Goal: Check status: Check status

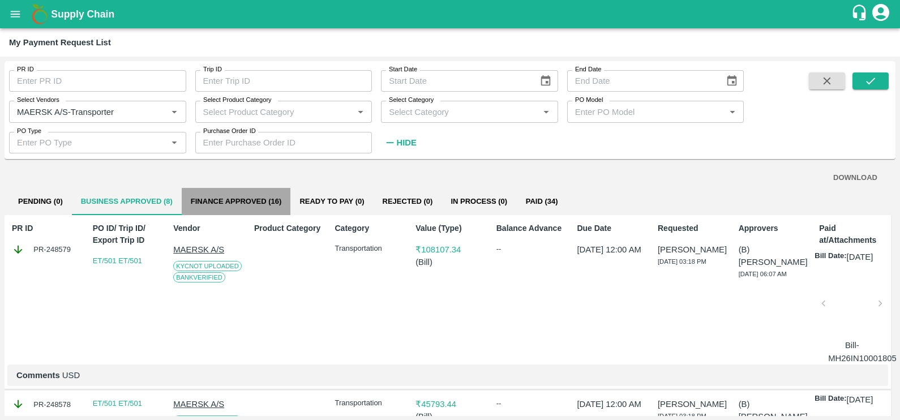
click at [267, 200] on button "Finance Approved (16)" at bounding box center [236, 201] width 109 height 27
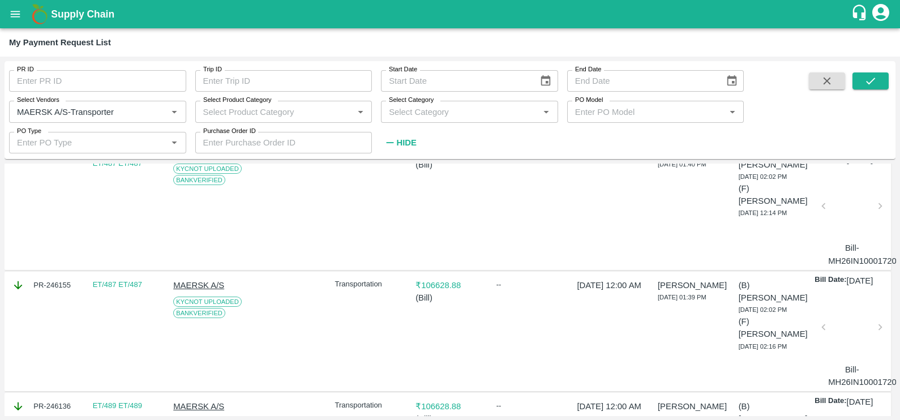
scroll to position [105, 0]
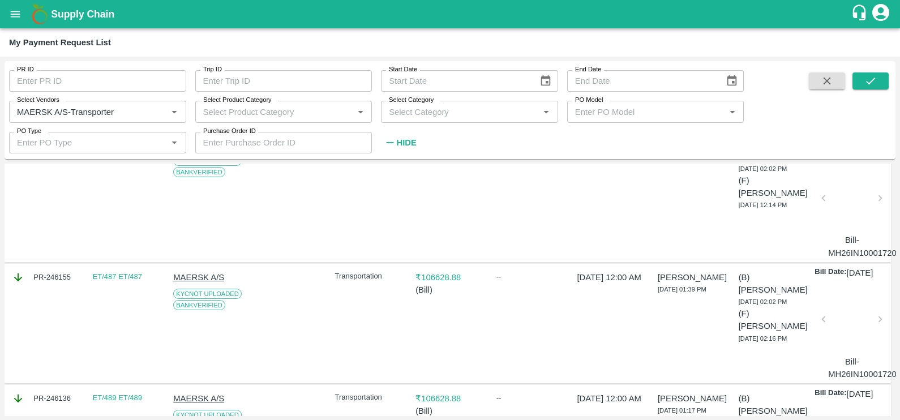
click at [841, 342] on div at bounding box center [852, 323] width 48 height 60
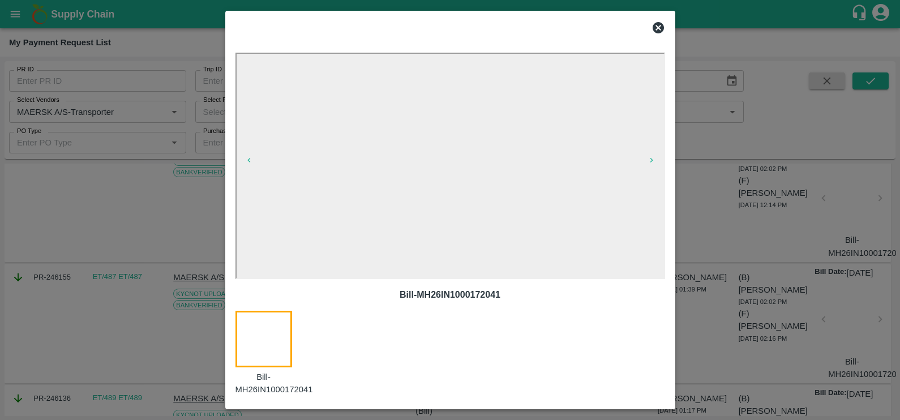
click at [659, 31] on icon at bounding box center [658, 27] width 11 height 11
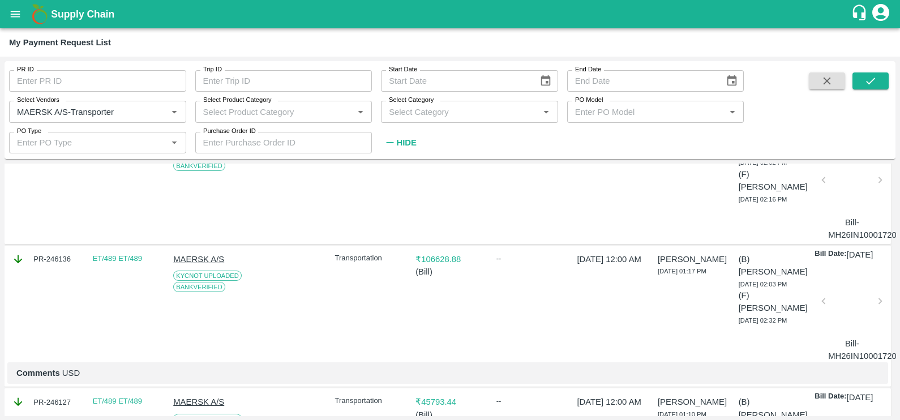
scroll to position [289, 0]
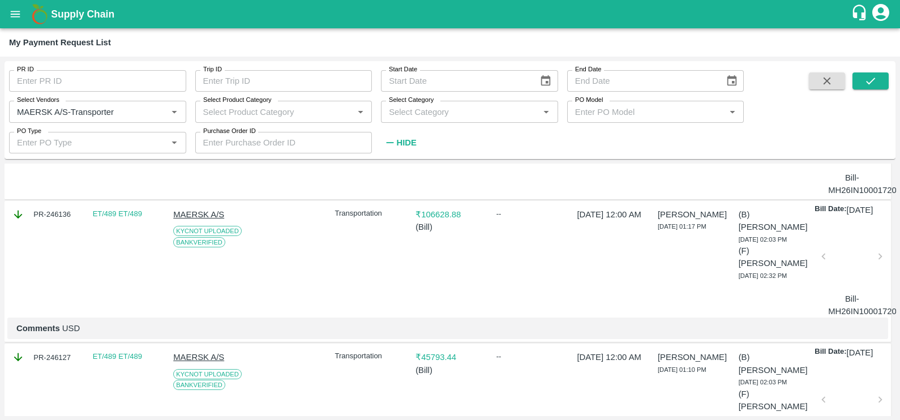
click at [849, 290] on div at bounding box center [852, 260] width 48 height 60
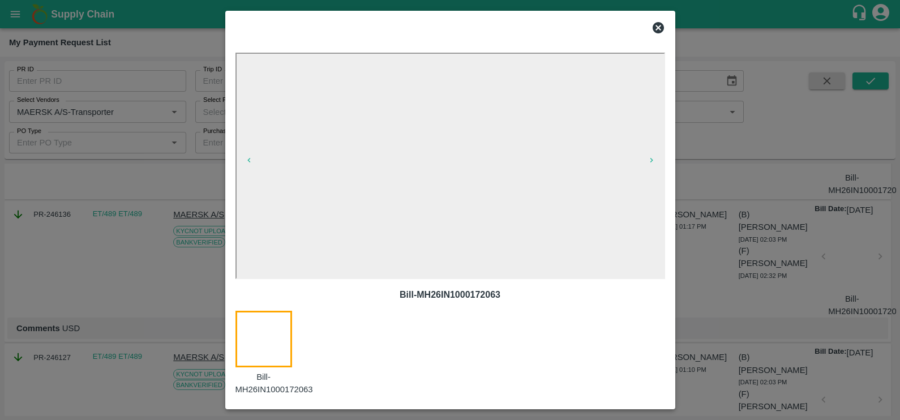
click at [658, 30] on icon at bounding box center [658, 27] width 11 height 11
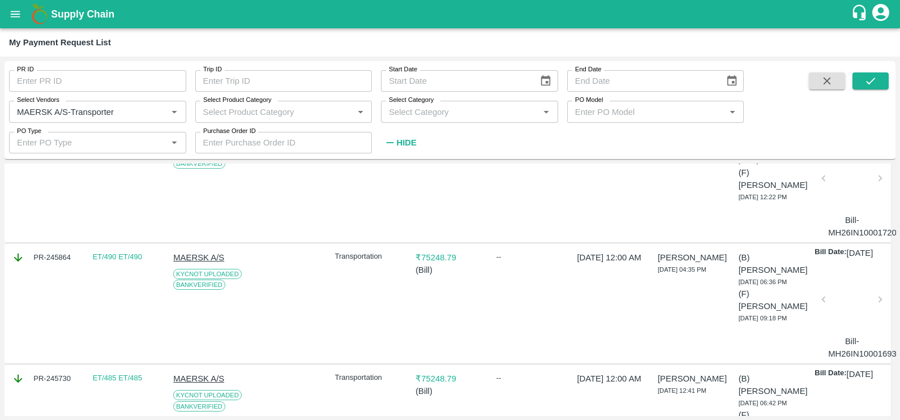
scroll to position [512, 0]
click at [858, 332] on div at bounding box center [852, 302] width 48 height 60
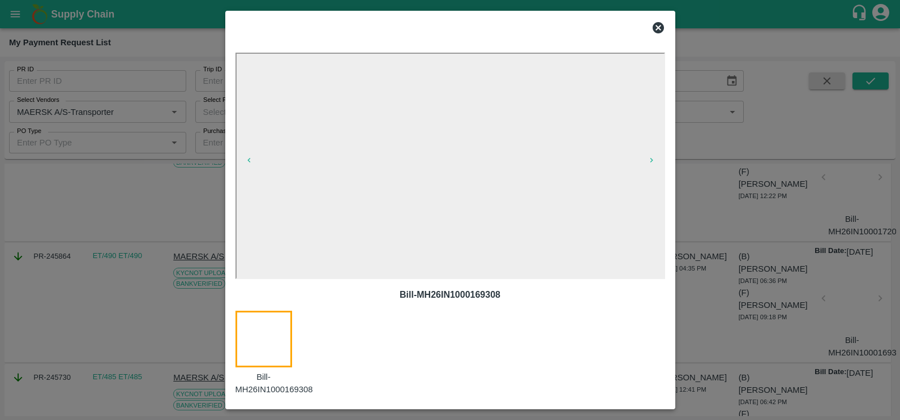
click at [658, 28] on icon at bounding box center [658, 28] width 14 height 14
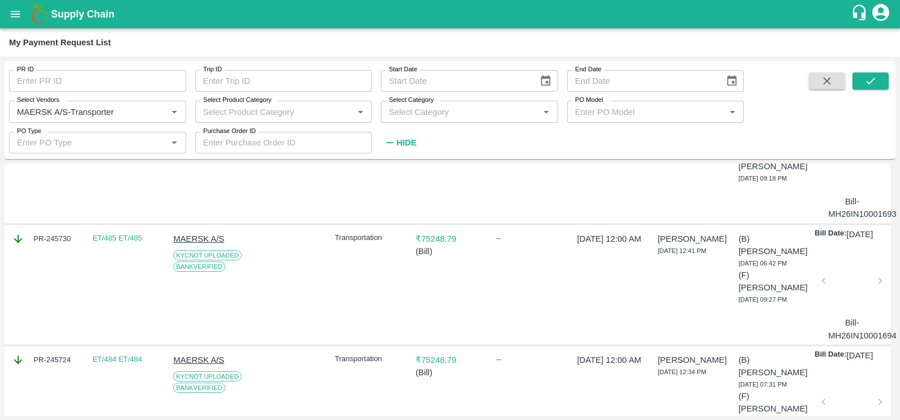
scroll to position [650, 0]
click at [848, 314] on div at bounding box center [852, 284] width 48 height 60
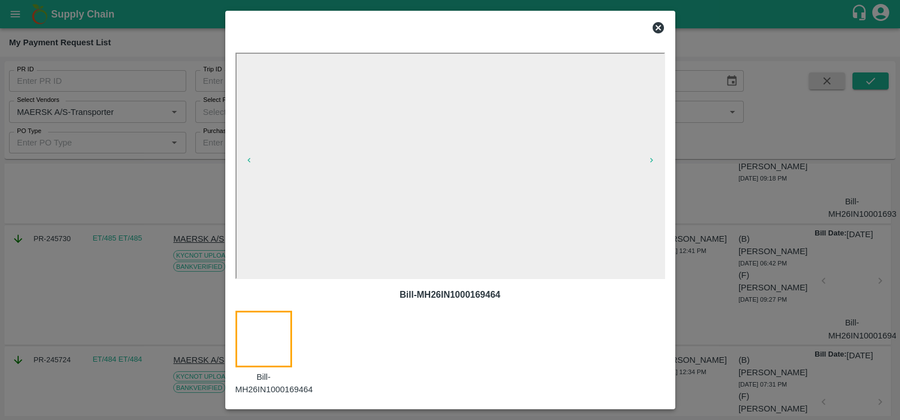
click at [658, 23] on icon at bounding box center [658, 27] width 11 height 11
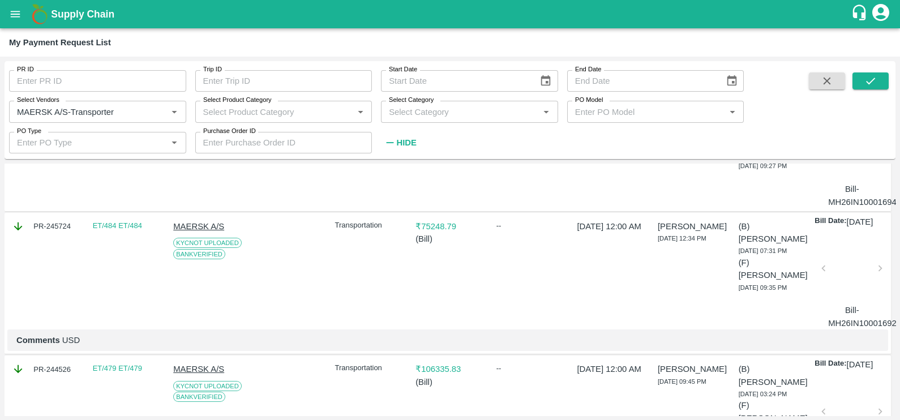
scroll to position [796, 0]
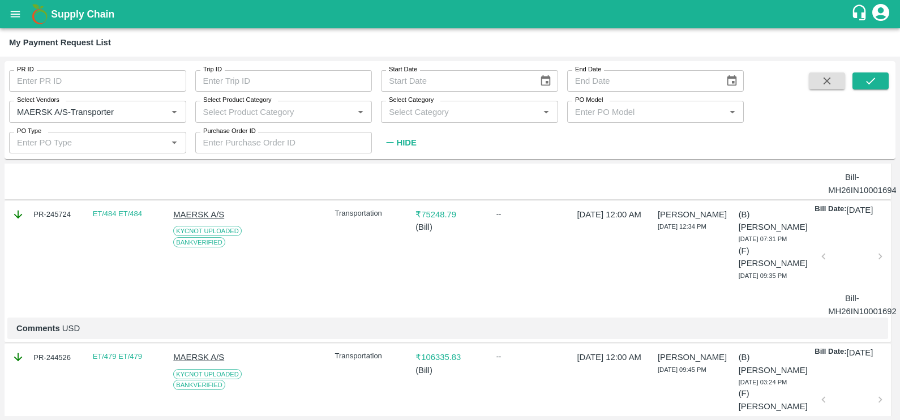
click at [863, 290] on div at bounding box center [852, 260] width 48 height 60
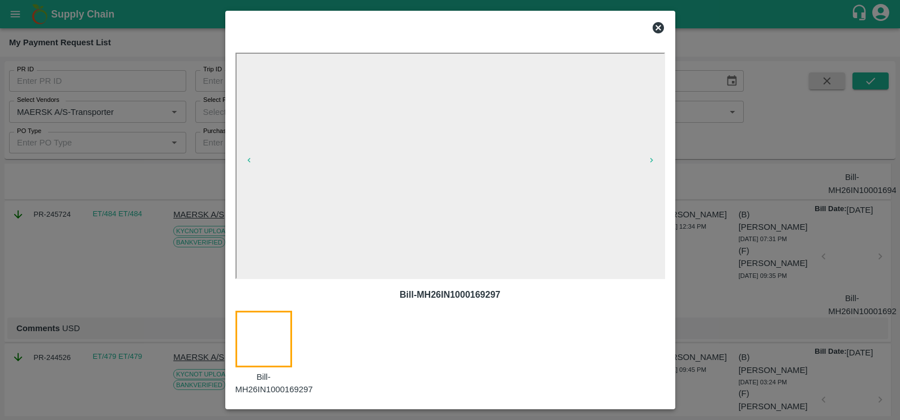
click at [657, 29] on icon at bounding box center [658, 27] width 11 height 11
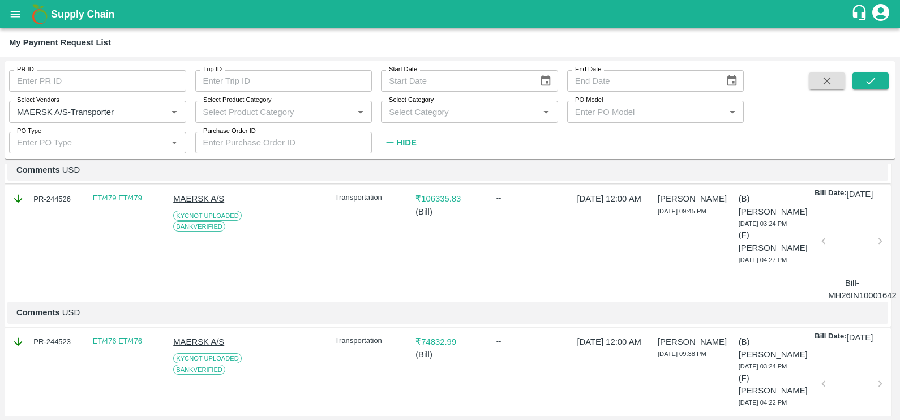
scroll to position [956, 0]
click at [847, 273] on div at bounding box center [852, 243] width 48 height 60
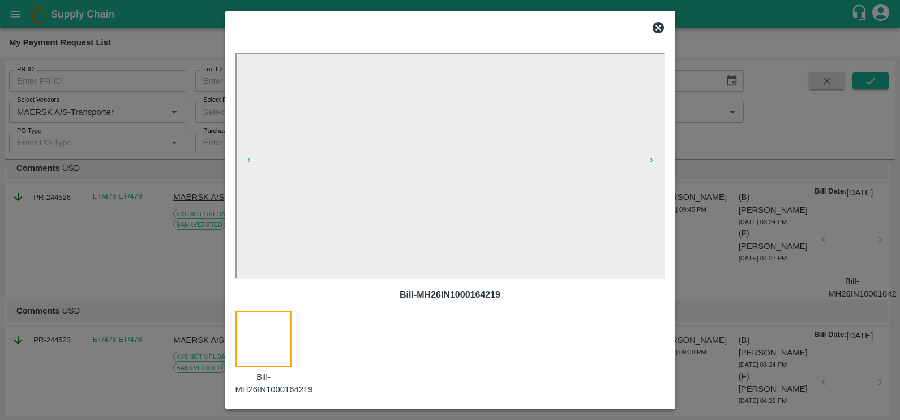
click at [657, 26] on icon at bounding box center [658, 28] width 14 height 14
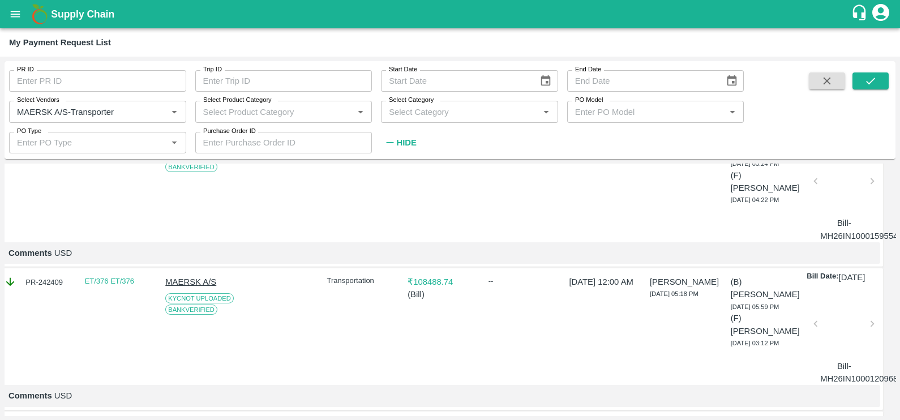
scroll to position [1157, 8]
click at [849, 215] on div at bounding box center [844, 185] width 48 height 60
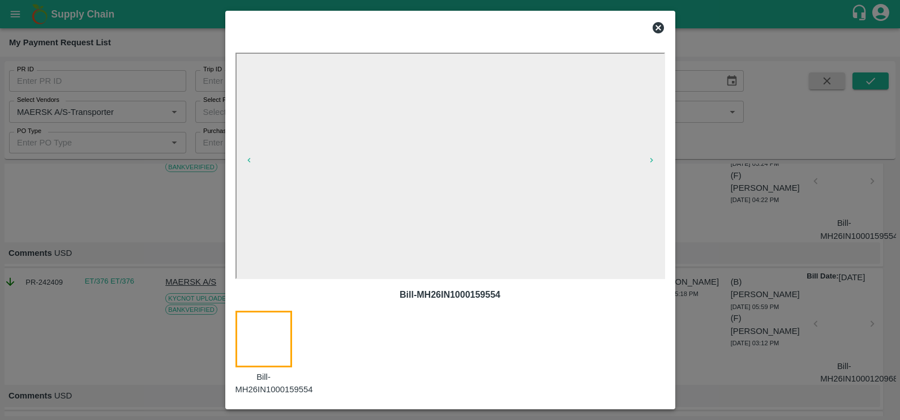
click at [656, 26] on icon at bounding box center [658, 27] width 11 height 11
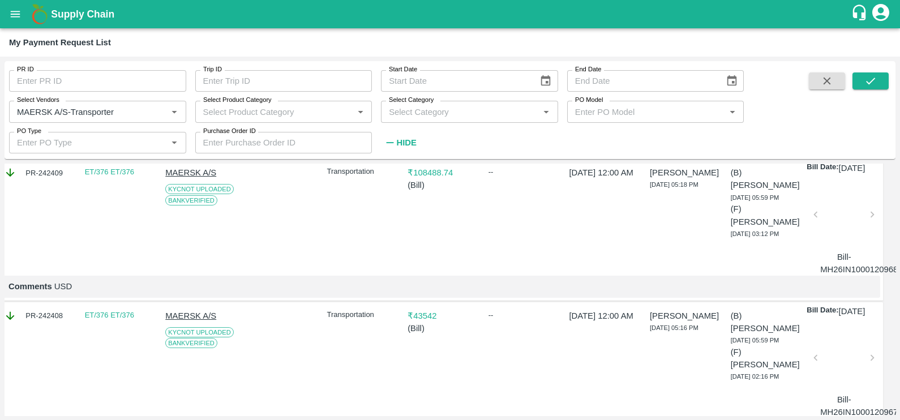
scroll to position [1268, 8]
click at [855, 246] on div at bounding box center [844, 216] width 48 height 60
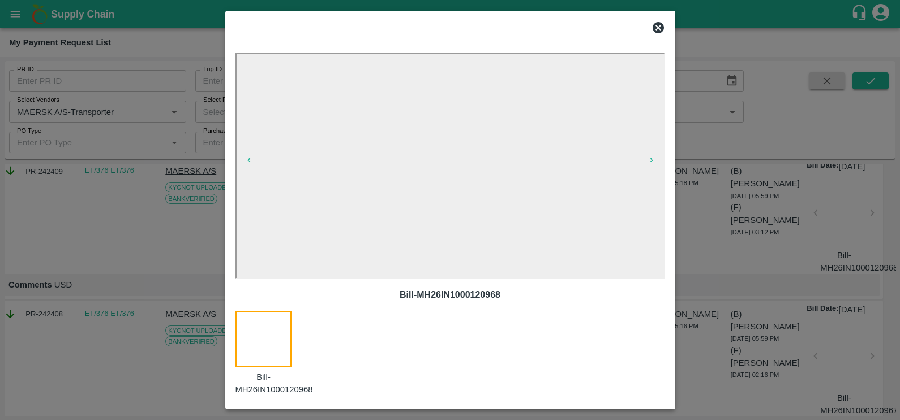
click at [658, 27] on icon at bounding box center [658, 28] width 14 height 14
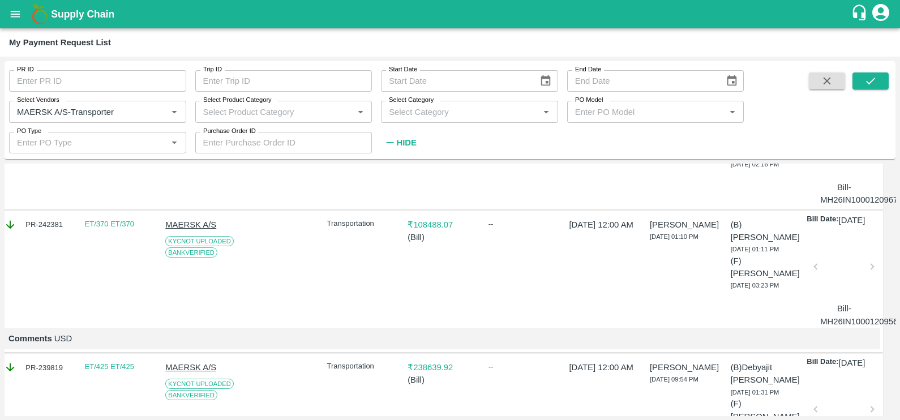
scroll to position [1481, 8]
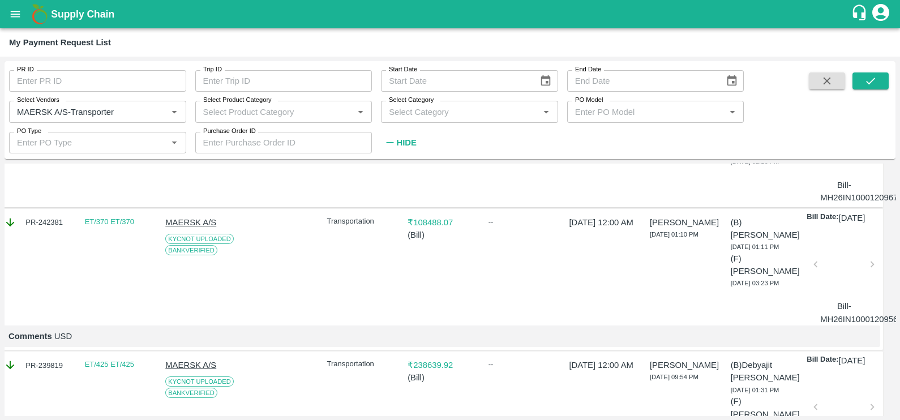
click at [830, 298] on div at bounding box center [844, 268] width 48 height 60
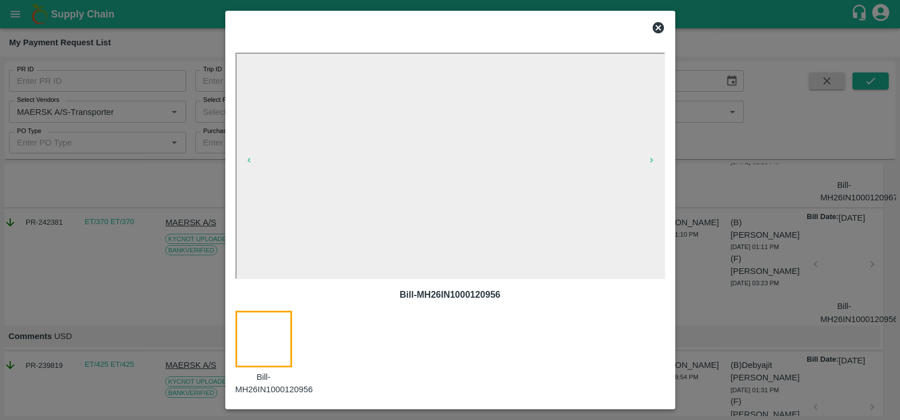
click at [657, 29] on icon at bounding box center [658, 27] width 11 height 11
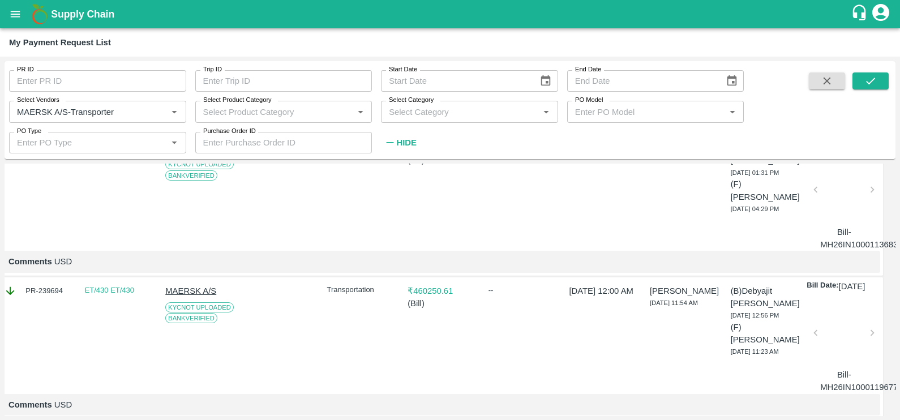
scroll to position [1704, 8]
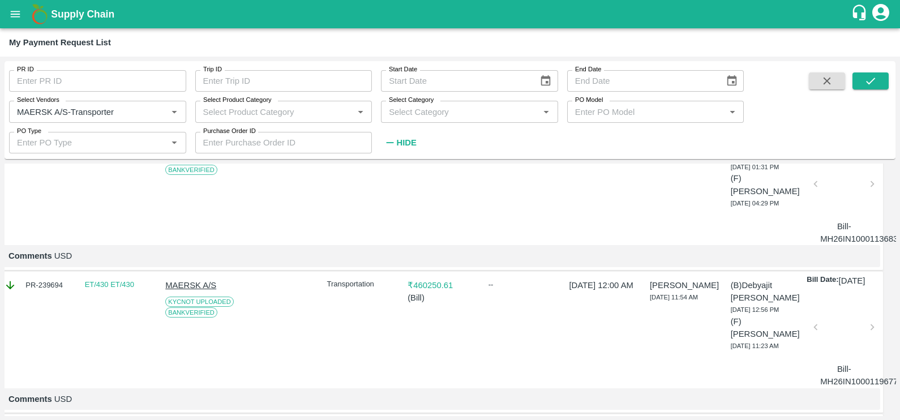
click at [828, 217] on div at bounding box center [844, 187] width 48 height 60
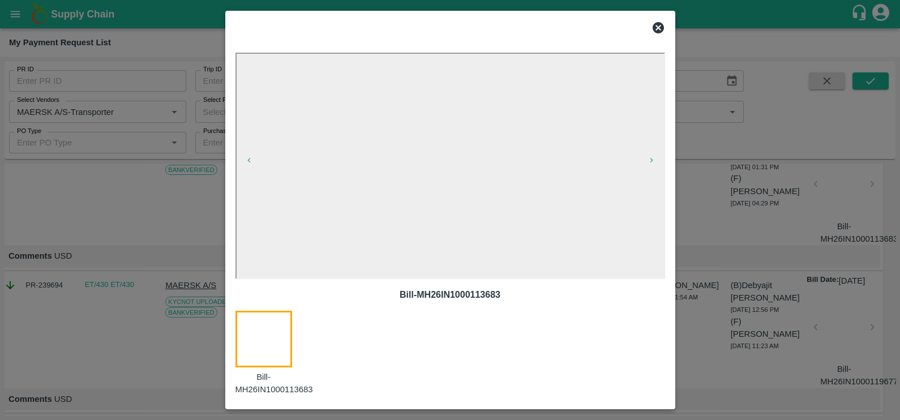
click at [656, 30] on icon at bounding box center [658, 27] width 11 height 11
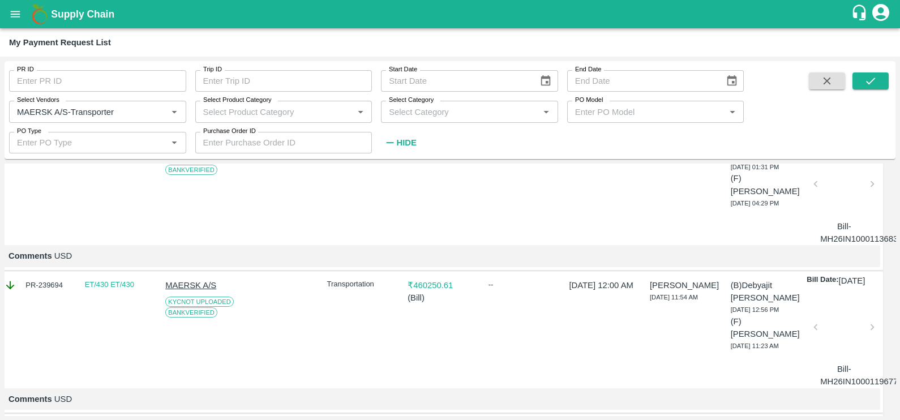
click at [656, 30] on div "My Payment Request List" at bounding box center [450, 42] width 900 height 28
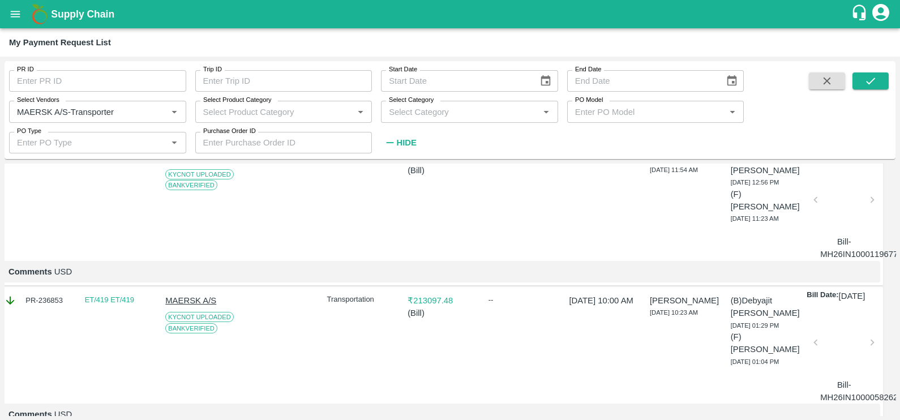
scroll to position [1927, 8]
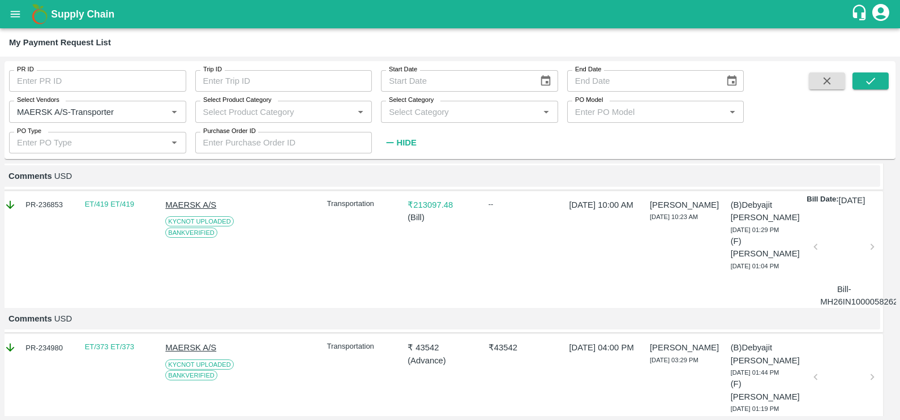
click at [834, 138] on div at bounding box center [844, 108] width 48 height 60
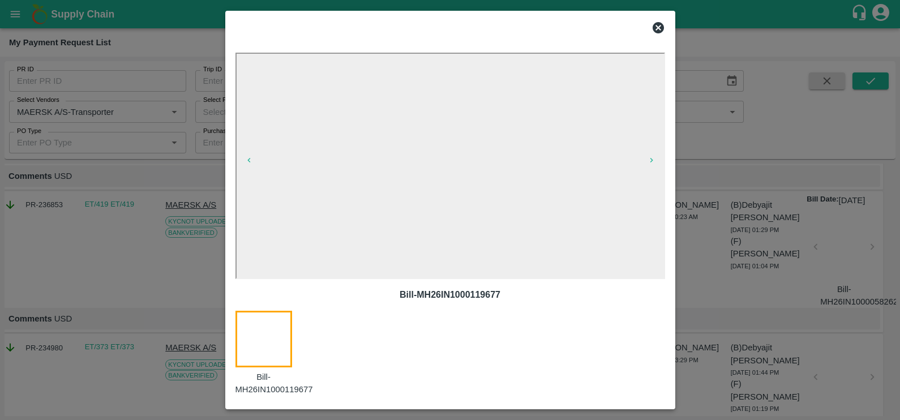
click at [654, 29] on icon at bounding box center [658, 27] width 11 height 11
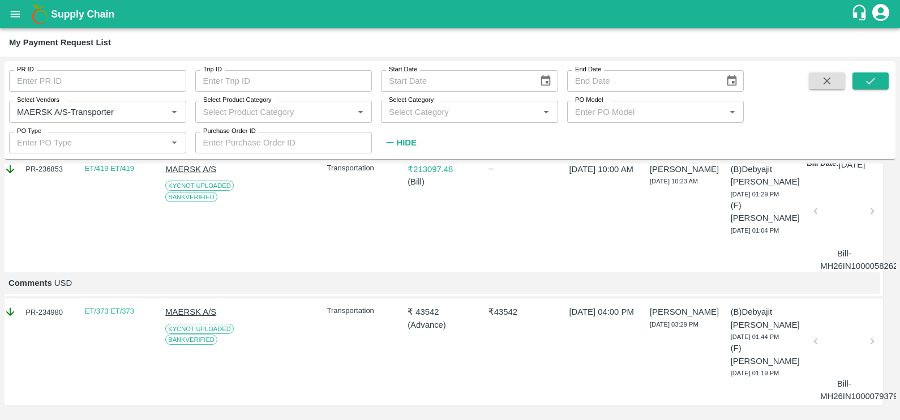
scroll to position [2040, 8]
click at [846, 245] on div at bounding box center [844, 215] width 48 height 60
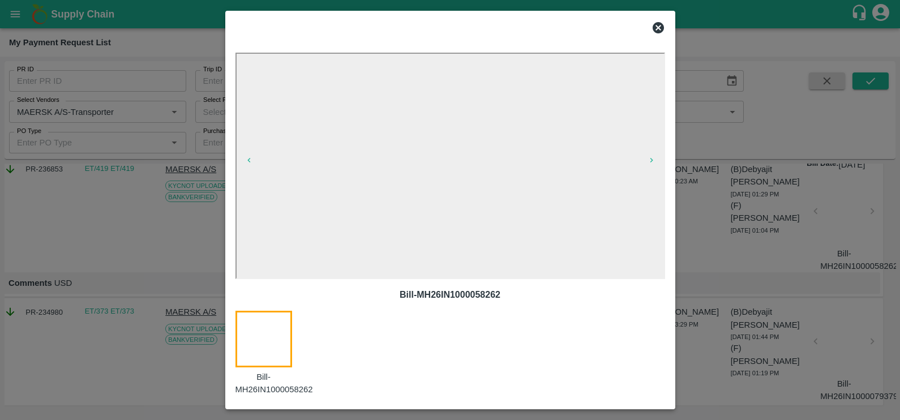
click at [659, 22] on icon at bounding box center [658, 27] width 11 height 11
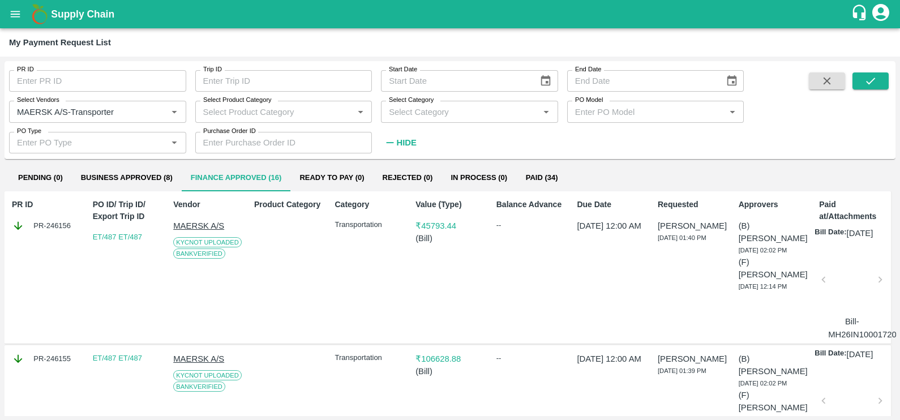
scroll to position [0, 0]
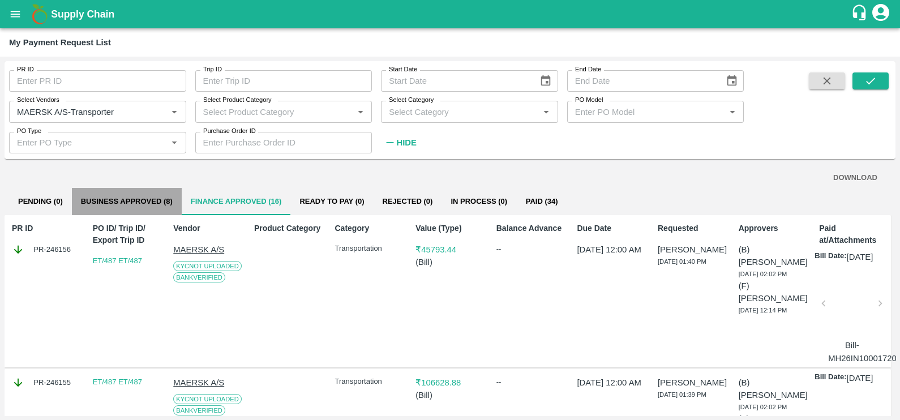
click at [142, 201] on button "Business Approved (8)" at bounding box center [127, 201] width 110 height 27
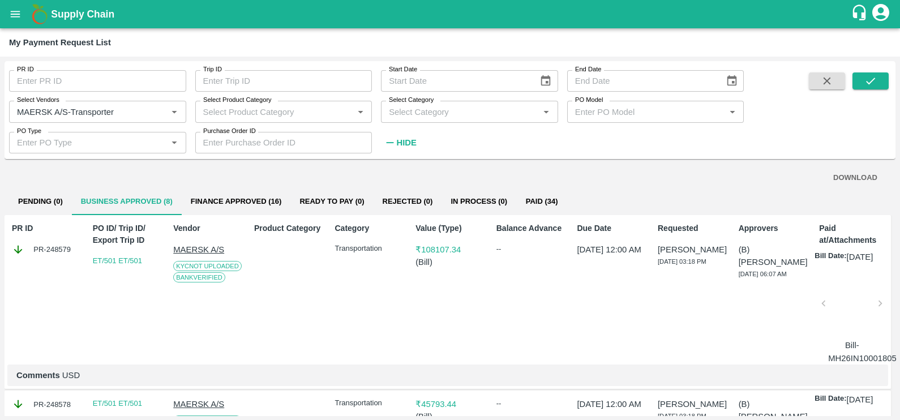
click at [856, 302] on div at bounding box center [852, 307] width 48 height 60
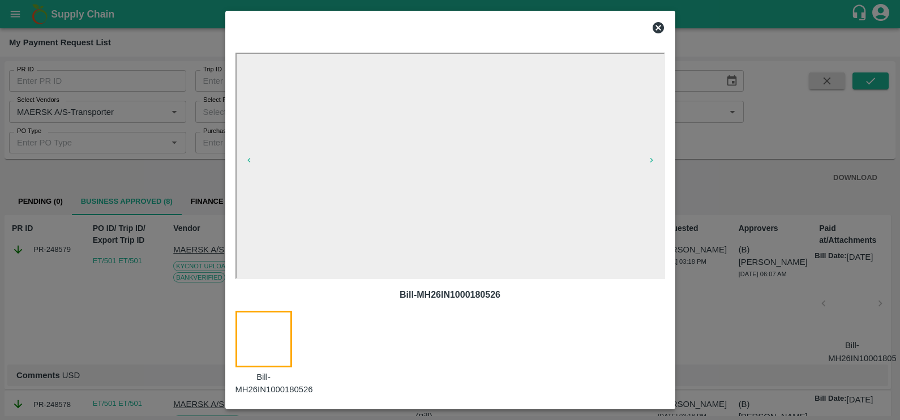
click at [658, 28] on icon at bounding box center [658, 28] width 14 height 14
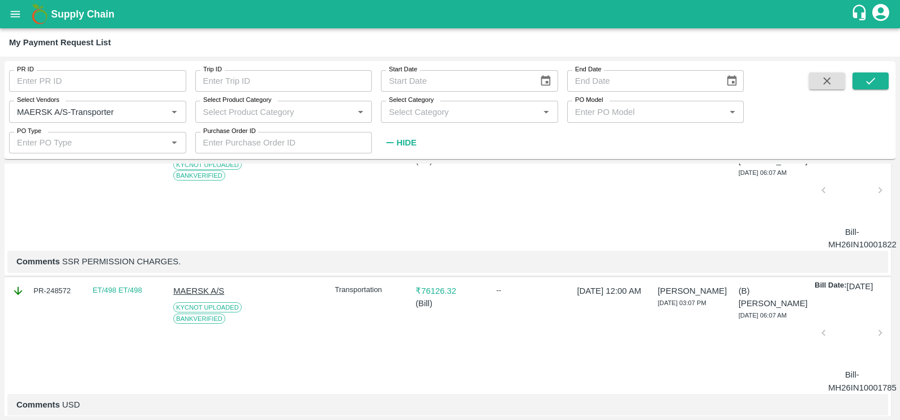
scroll to position [435, 0]
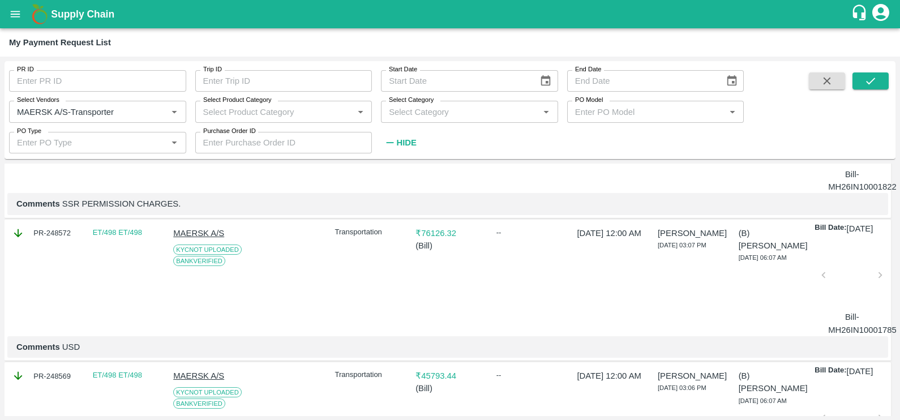
click at [863, 308] on div at bounding box center [852, 278] width 48 height 60
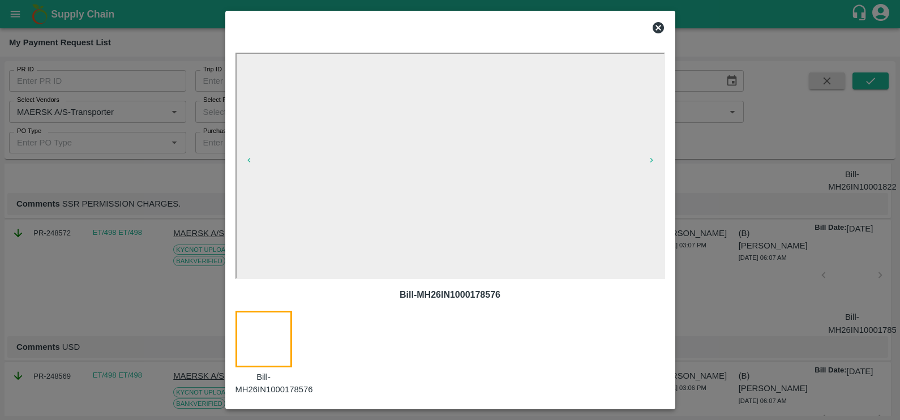
click at [659, 25] on icon at bounding box center [658, 27] width 11 height 11
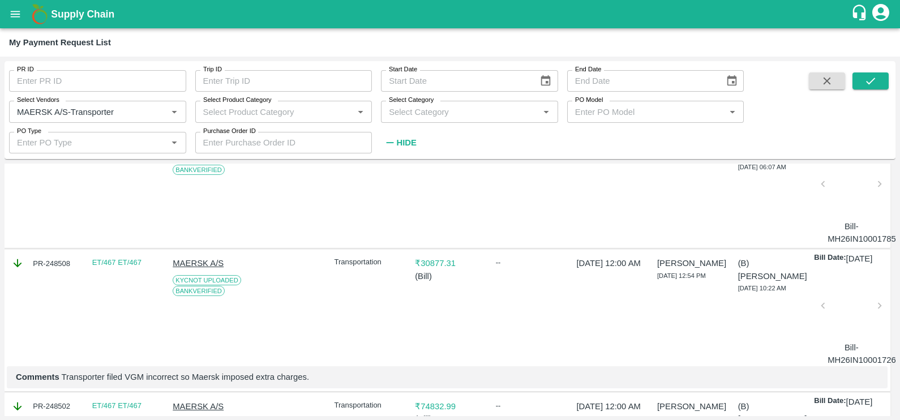
scroll to position [668, 1]
click at [854, 340] on div at bounding box center [851, 310] width 48 height 60
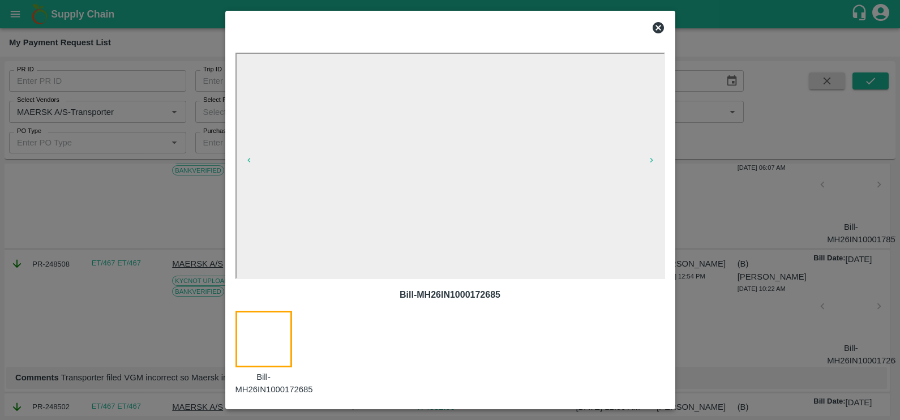
click at [657, 25] on icon at bounding box center [658, 28] width 14 height 14
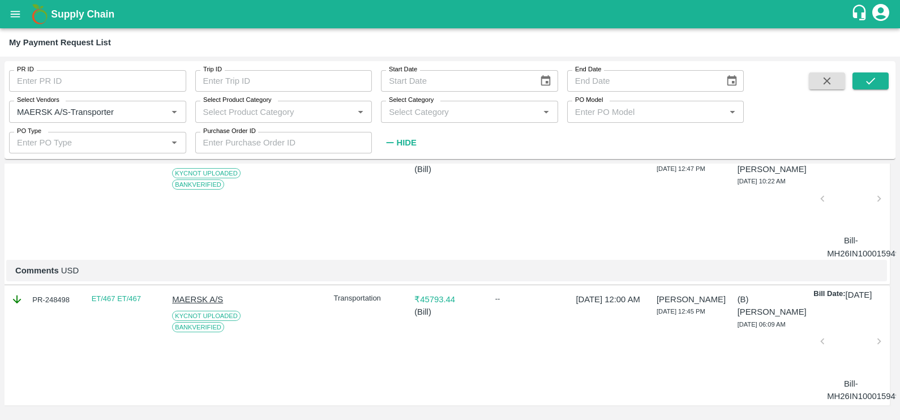
scroll to position [939, 1]
click at [852, 232] on div at bounding box center [851, 202] width 48 height 60
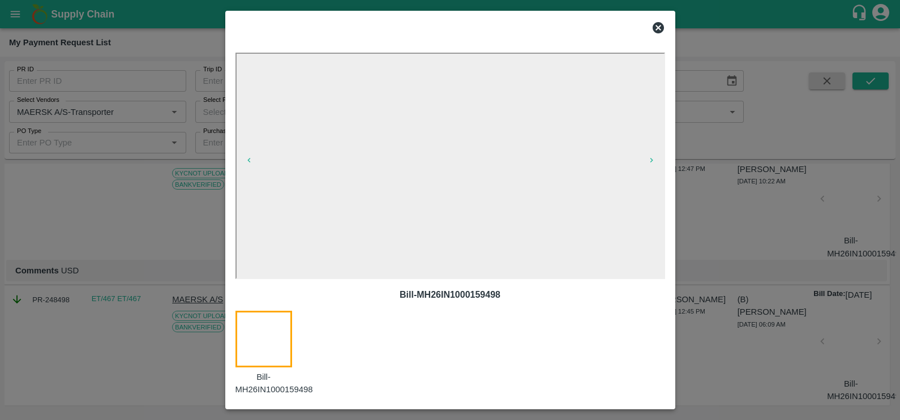
click at [658, 34] on icon at bounding box center [658, 28] width 14 height 14
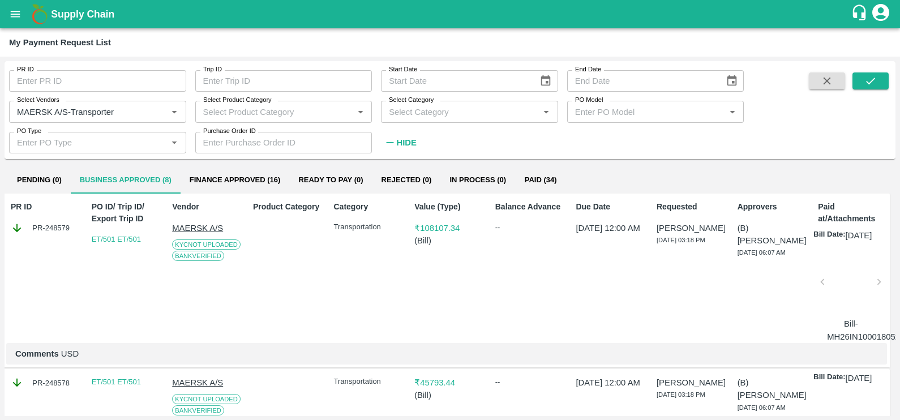
scroll to position [0, 1]
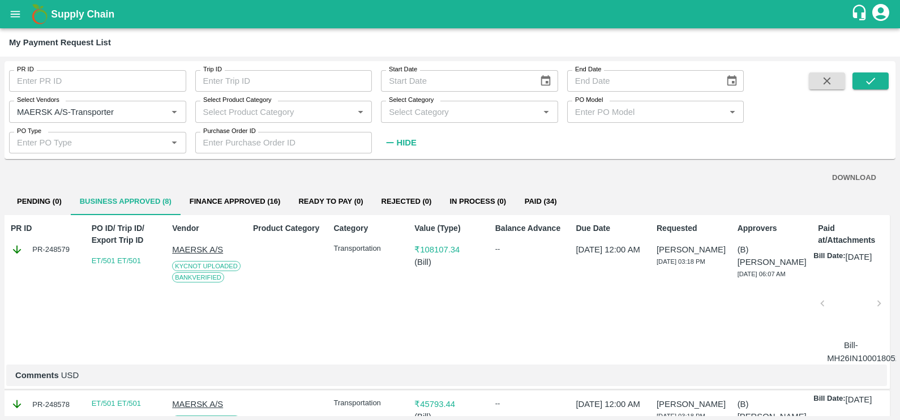
click at [8, 11] on button "open drawer" at bounding box center [15, 14] width 26 height 26
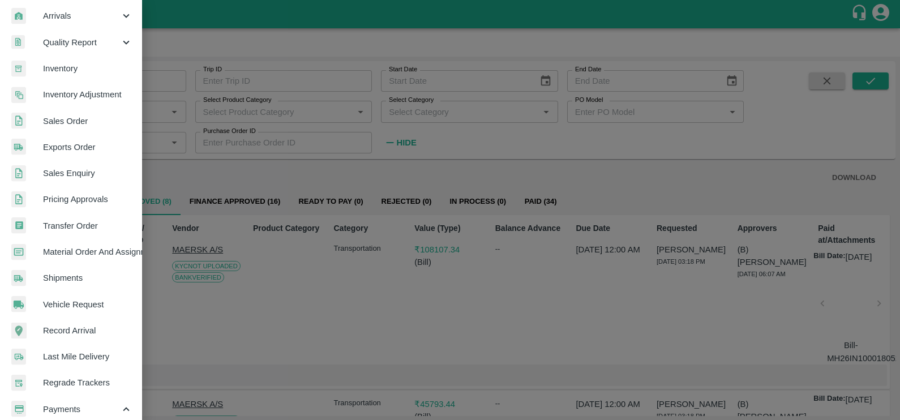
scroll to position [161, 0]
click at [71, 153] on link "Exports Order" at bounding box center [71, 147] width 142 height 26
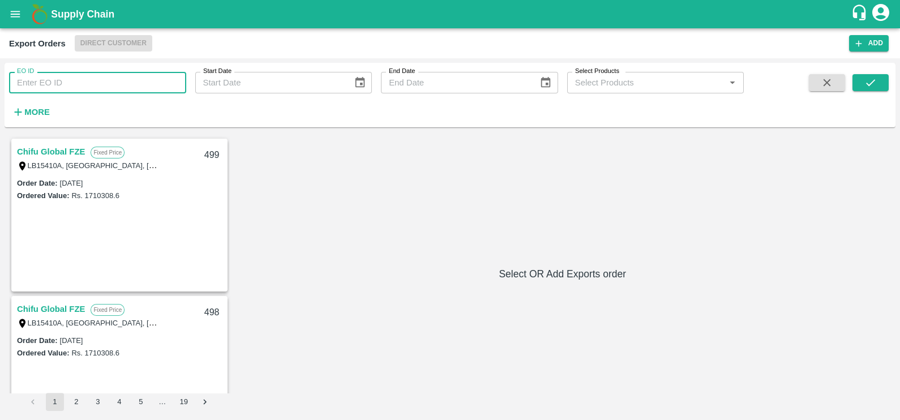
click at [59, 76] on input "EO ID" at bounding box center [97, 83] width 177 height 22
paste input "487"
type input "487"
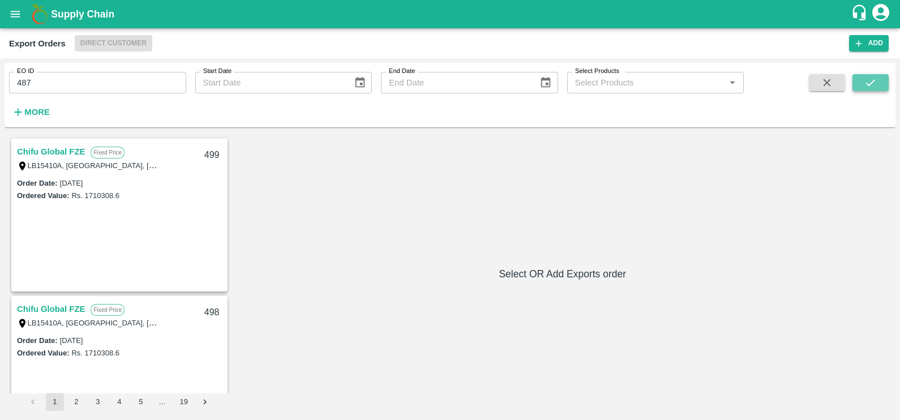
click at [865, 82] on icon "submit" at bounding box center [870, 82] width 12 height 12
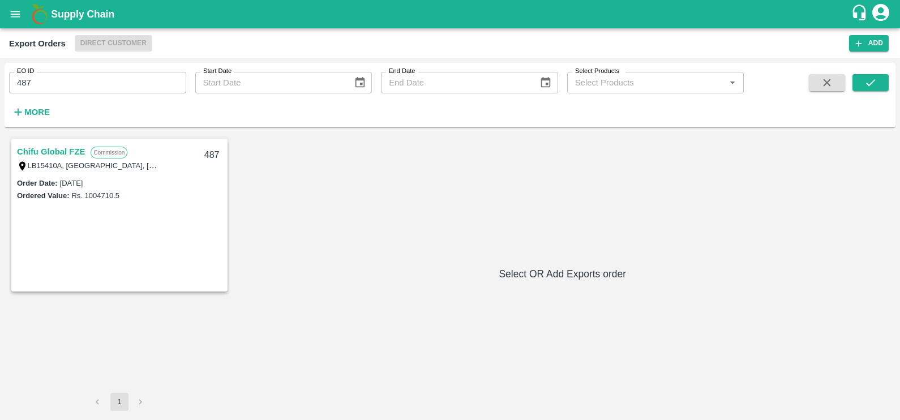
click at [57, 153] on link "Chifu Global FZE" at bounding box center [51, 151] width 68 height 15
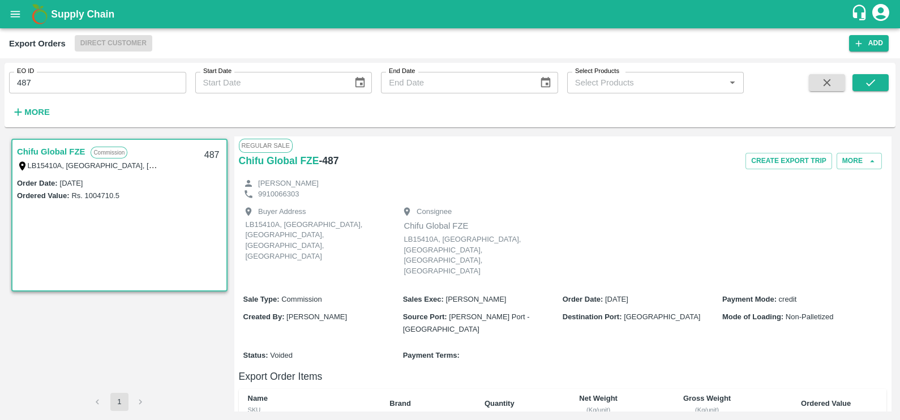
scroll to position [141, 0]
